Goal: Task Accomplishment & Management: Manage account settings

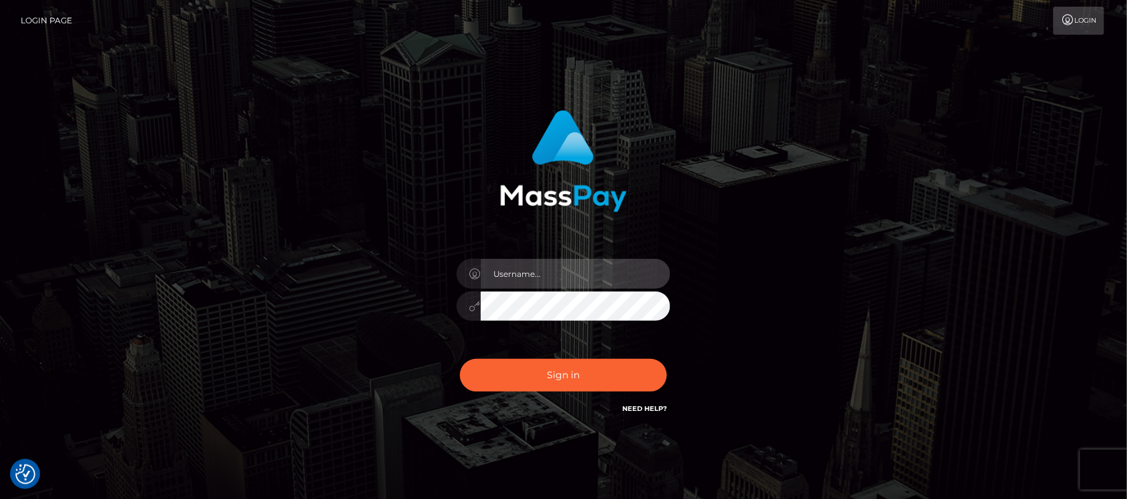
type input "hello.feetfinder"
click at [575, 270] on input "hello.feetfinder" at bounding box center [576, 274] width 190 height 30
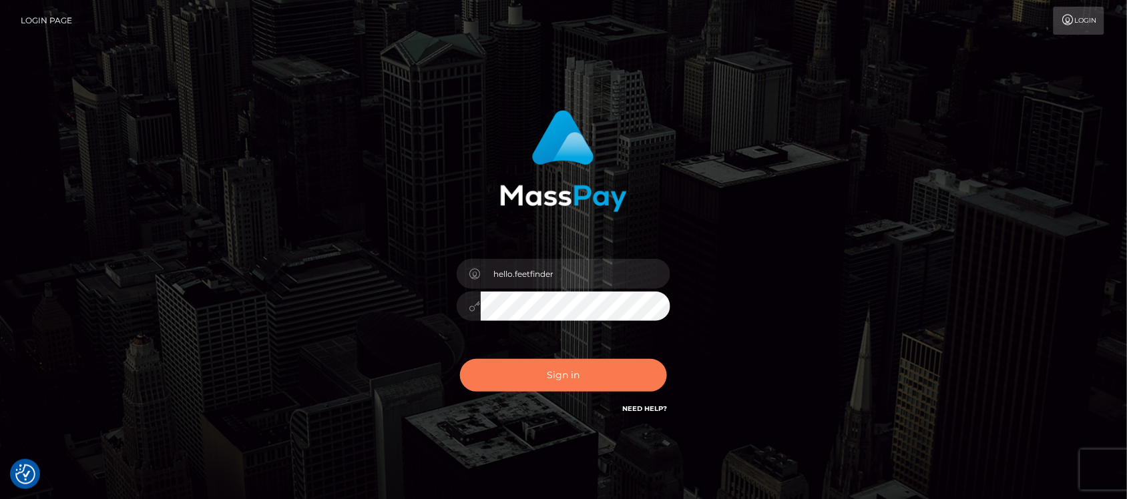
click at [587, 378] on button "Sign in" at bounding box center [563, 375] width 207 height 33
type input "hello.feetfinder"
click at [609, 374] on button "Sign in" at bounding box center [563, 375] width 207 height 33
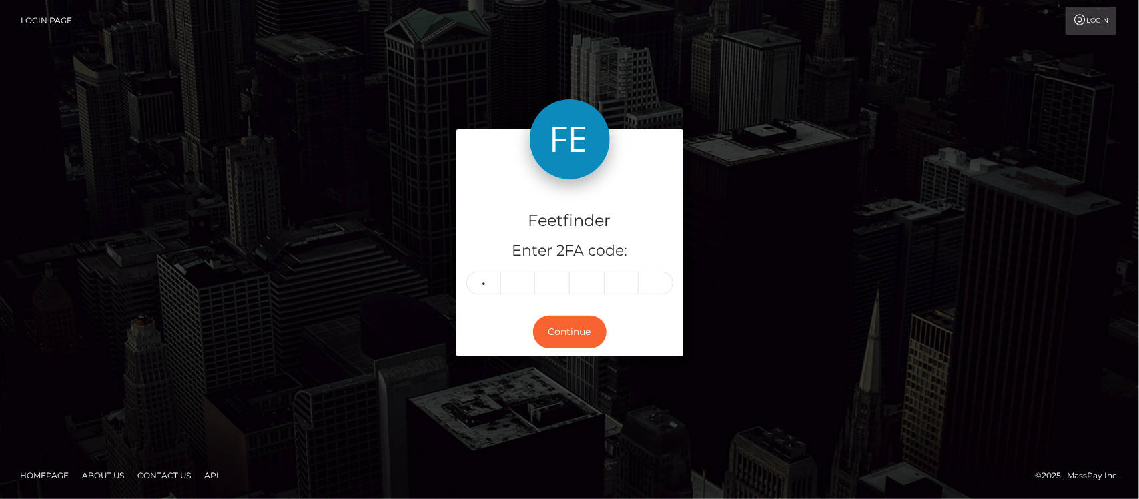
type input "6"
type input "7"
type input "5"
type input "9"
type input "4"
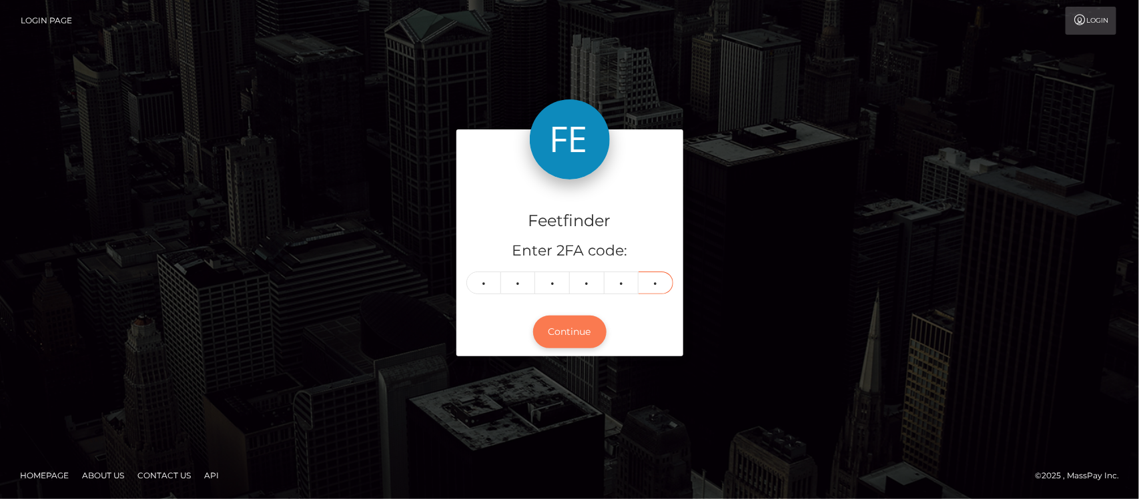
type input "3"
click at [578, 336] on button "Continue" at bounding box center [569, 332] width 73 height 33
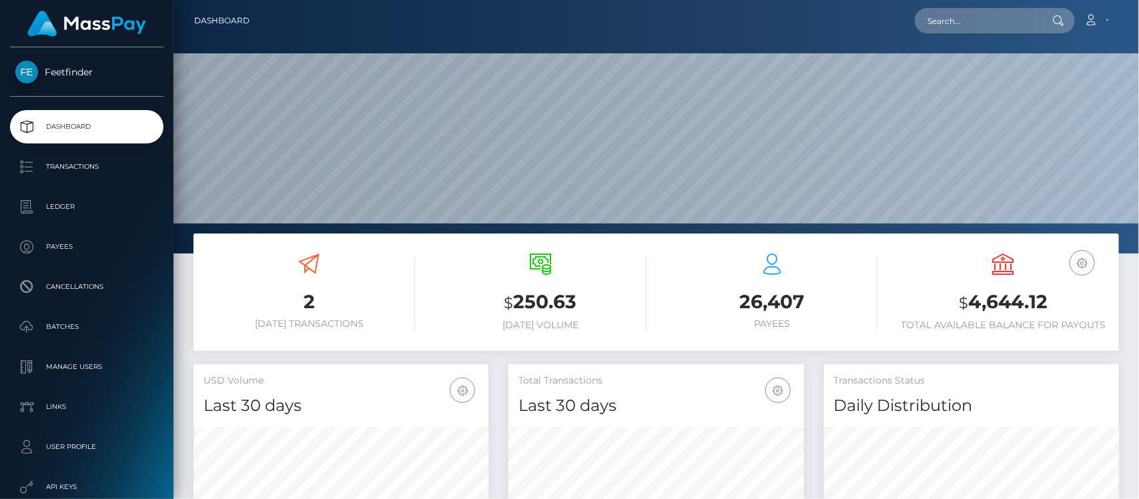
scroll to position [236, 295]
